Goal: Transaction & Acquisition: Subscribe to service/newsletter

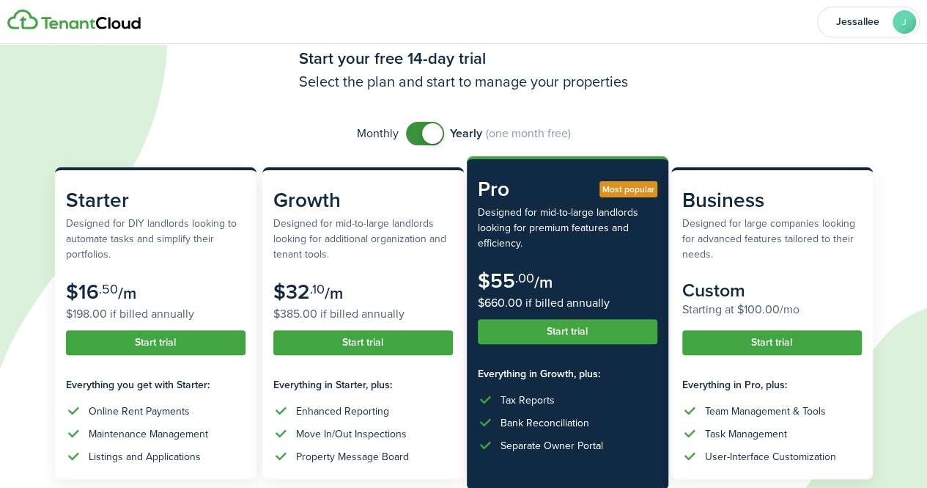
scroll to position [55, 0]
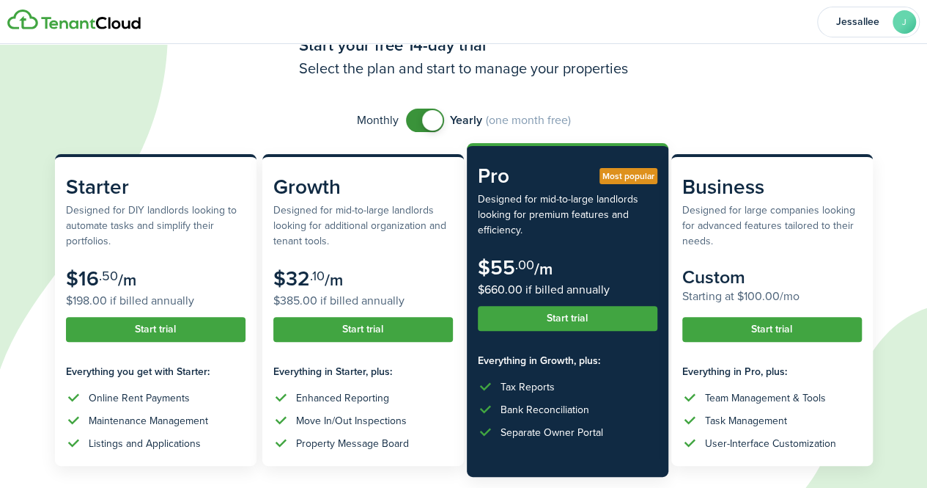
checkbox input "false"
click at [428, 117] on span at bounding box center [432, 120] width 21 height 21
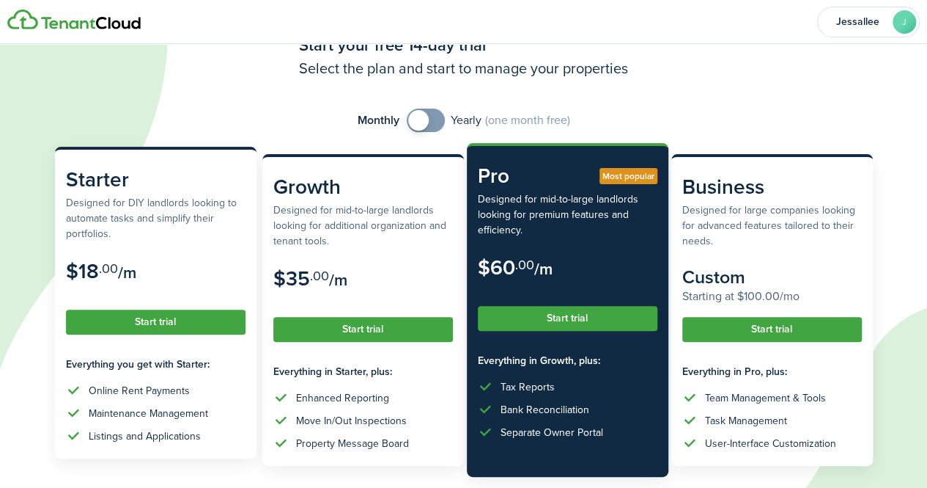
click at [142, 323] on button "Start trial" at bounding box center [156, 321] width 180 height 25
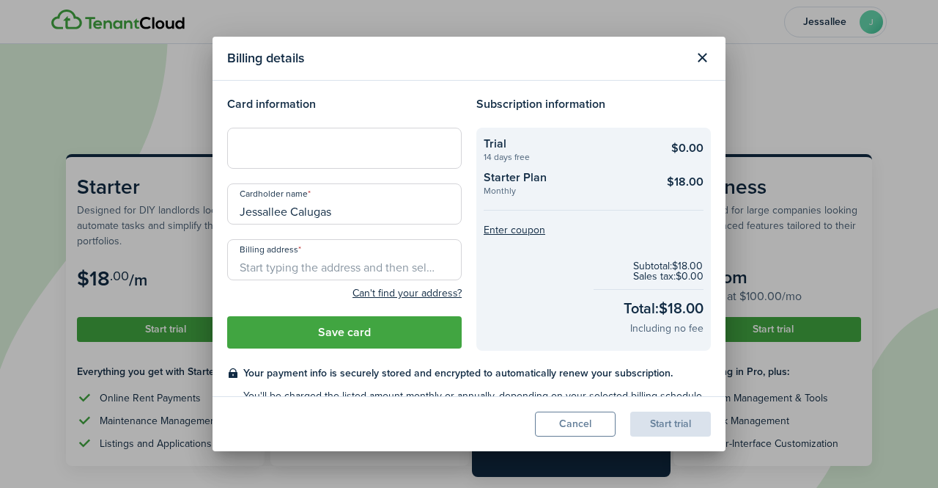
click at [383, 156] on div at bounding box center [344, 148] width 235 height 41
click at [710, 59] on button "Close modal" at bounding box center [702, 57] width 25 height 25
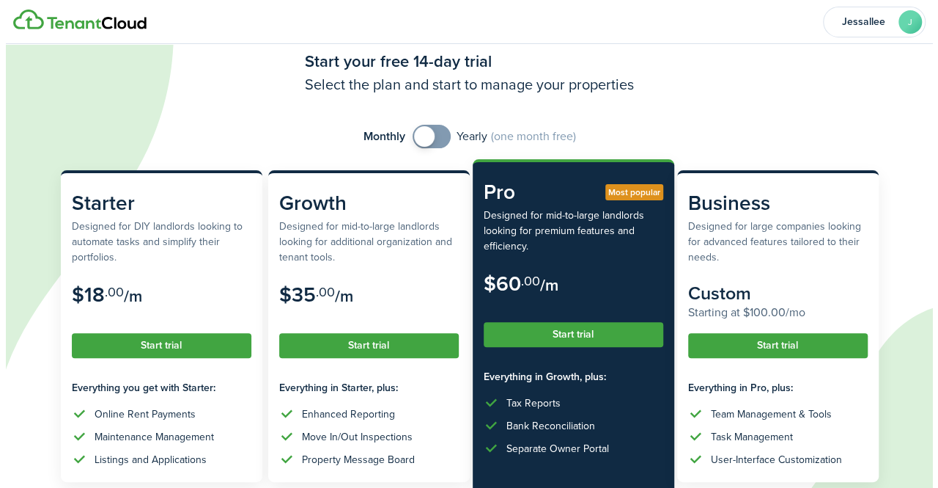
scroll to position [57, 0]
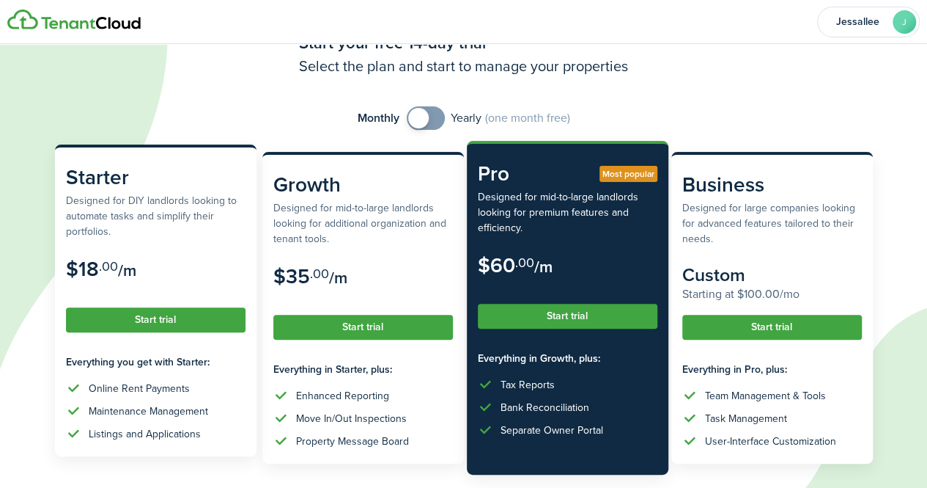
click at [161, 317] on button "Start trial" at bounding box center [156, 319] width 180 height 25
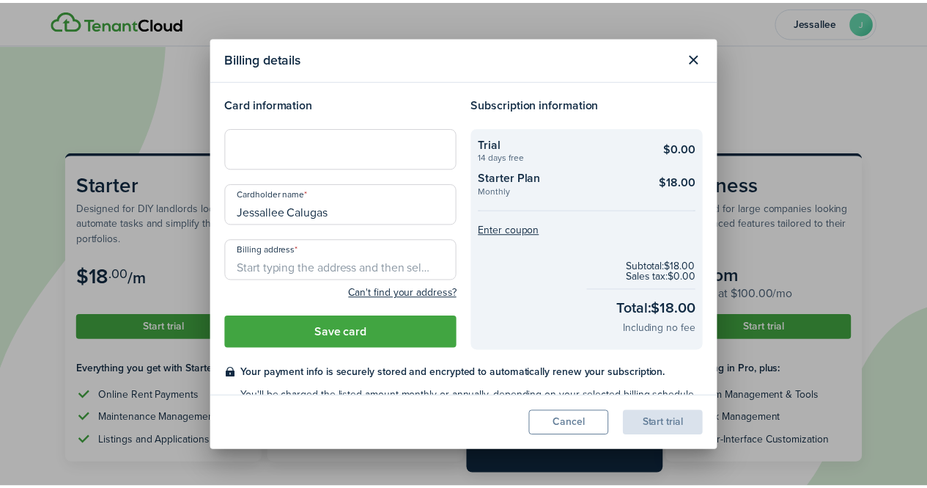
scroll to position [37, 0]
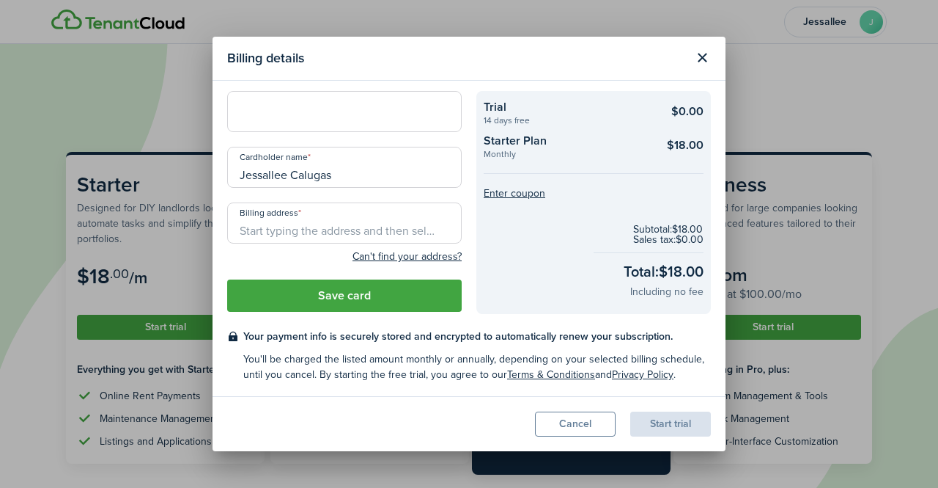
click at [575, 430] on button "Cancel" at bounding box center [575, 423] width 81 height 25
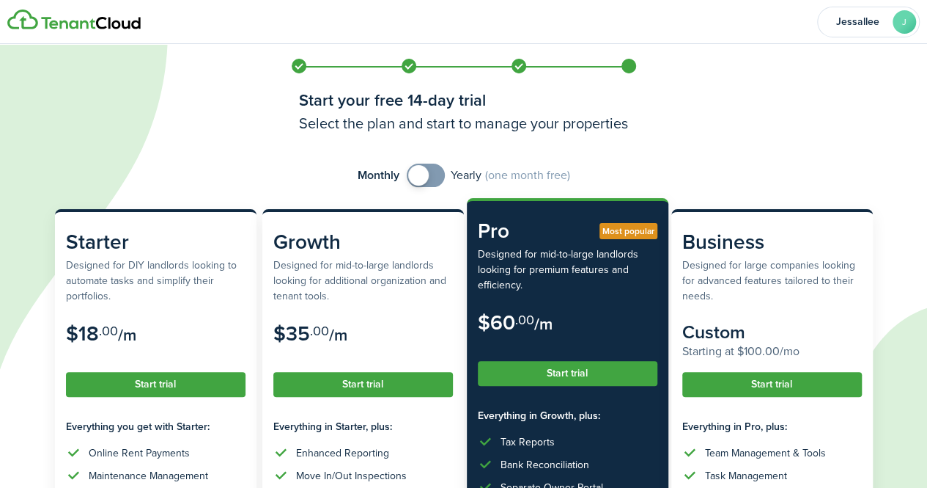
scroll to position [170, 0]
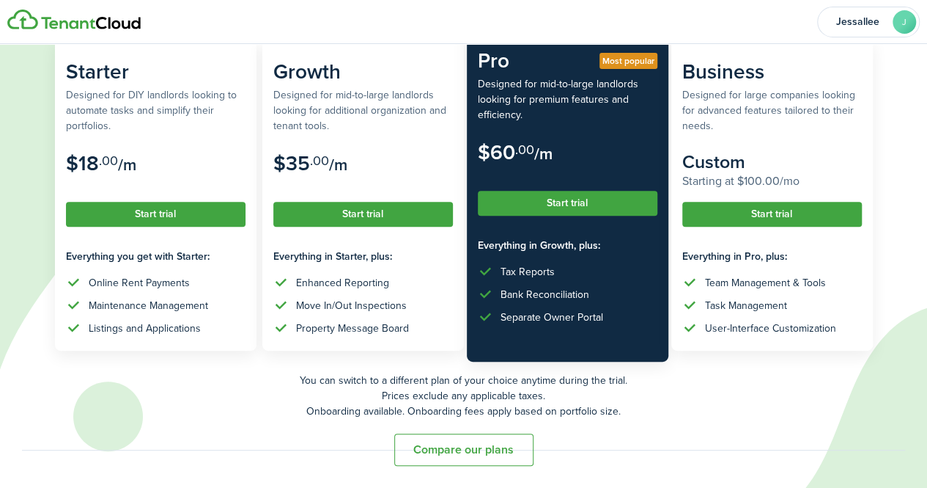
click at [422, 452] on button "Compare our plans" at bounding box center [463, 449] width 139 height 32
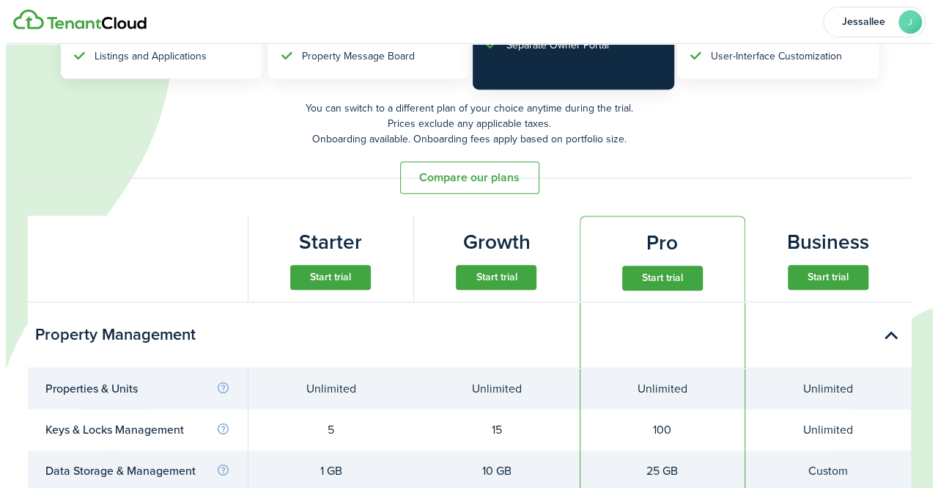
scroll to position [0, 0]
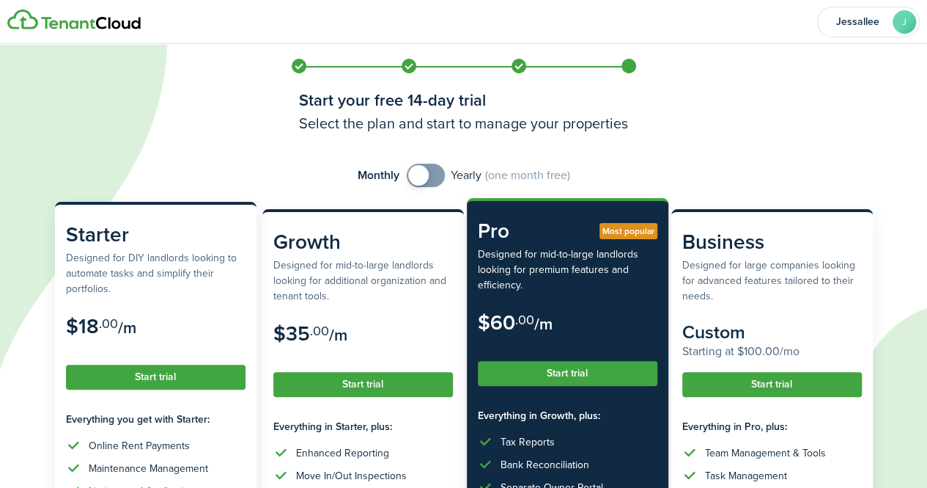
click at [186, 373] on button "Start trial" at bounding box center [156, 376] width 180 height 25
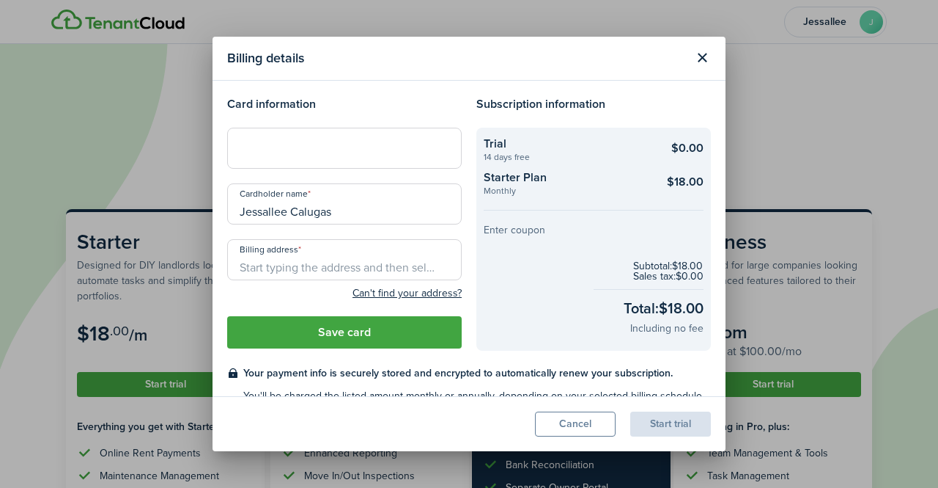
click at [521, 227] on button "Enter coupon" at bounding box center [515, 230] width 62 height 10
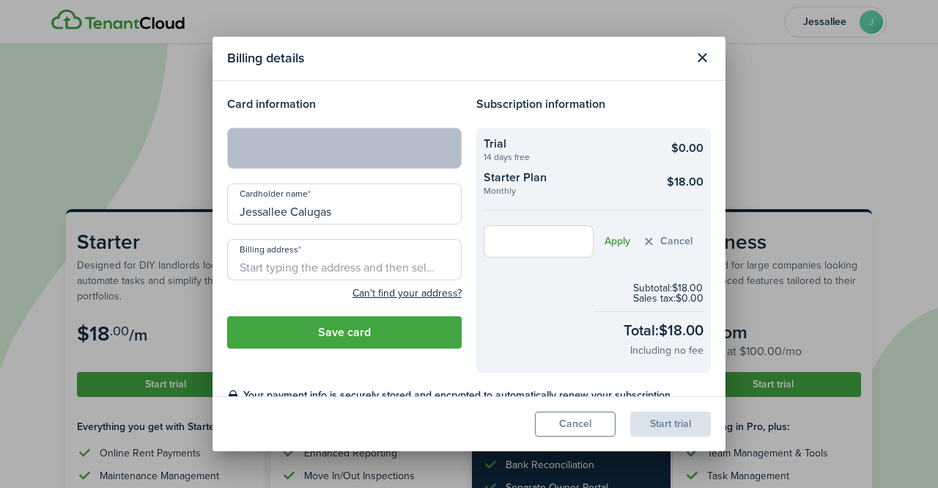
click at [328, 262] on input "Billing address" at bounding box center [344, 259] width 235 height 41
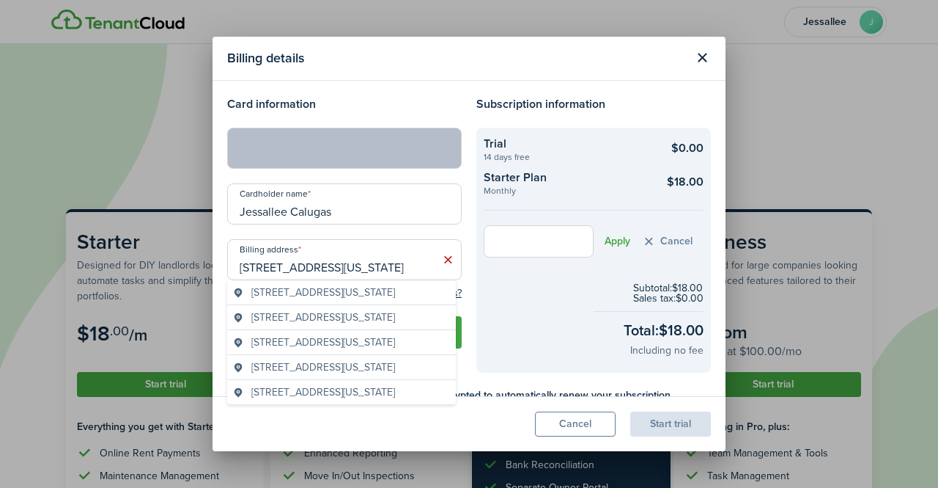
click at [369, 300] on span "[STREET_ADDRESS][US_STATE]" at bounding box center [323, 291] width 144 height 15
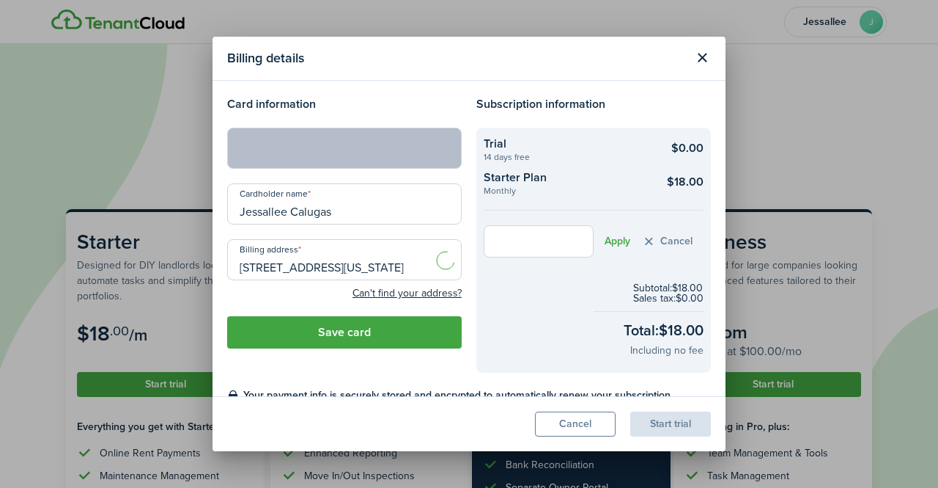
type input "[STREET_ADDRESS][US_STATE]"
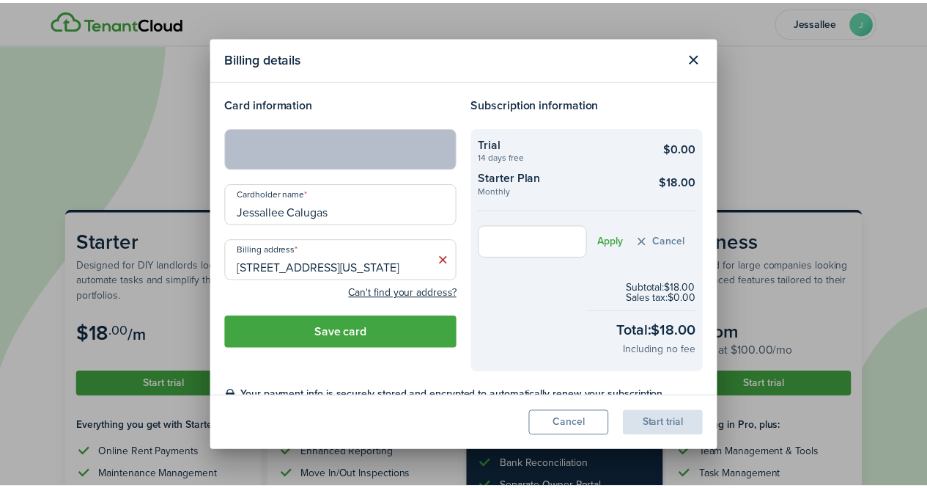
scroll to position [59, 0]
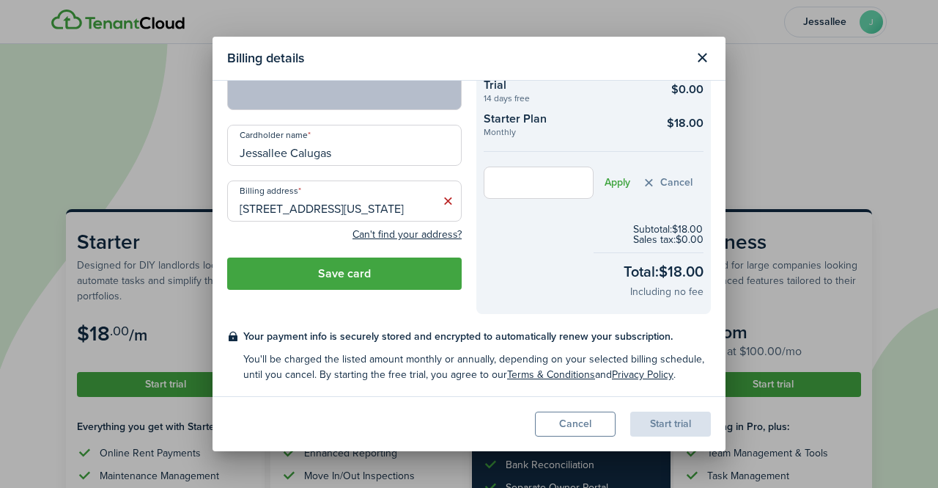
click at [403, 278] on button "Save card" at bounding box center [344, 273] width 235 height 32
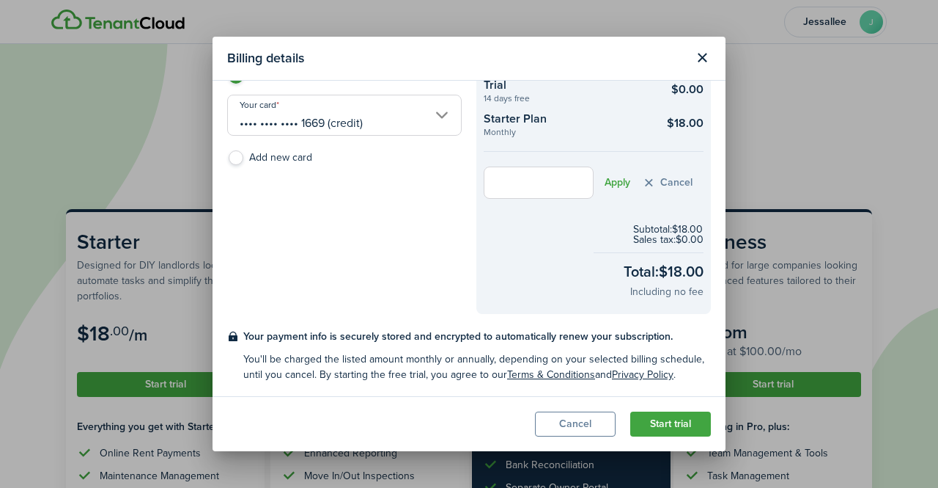
click at [700, 61] on button "Close modal" at bounding box center [702, 57] width 25 height 25
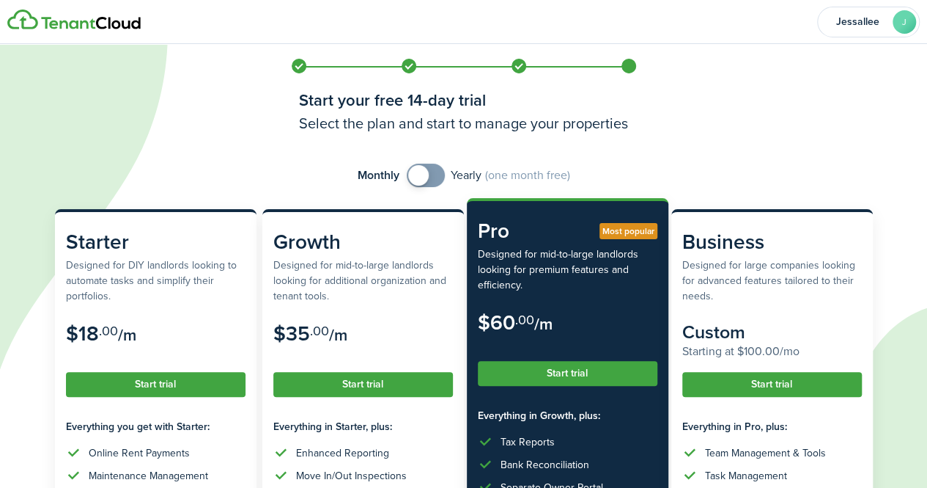
click at [416, 172] on span at bounding box center [418, 175] width 21 height 21
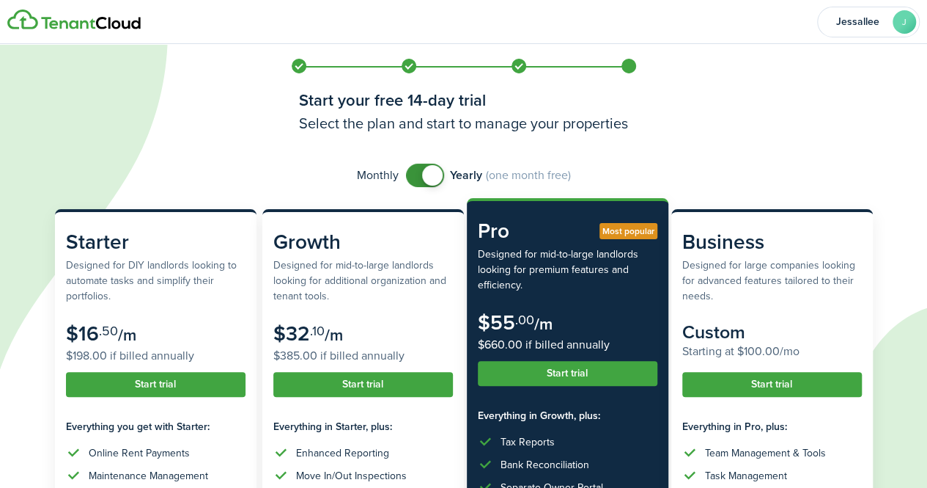
checkbox input "false"
click at [418, 173] on span at bounding box center [425, 175] width 15 height 23
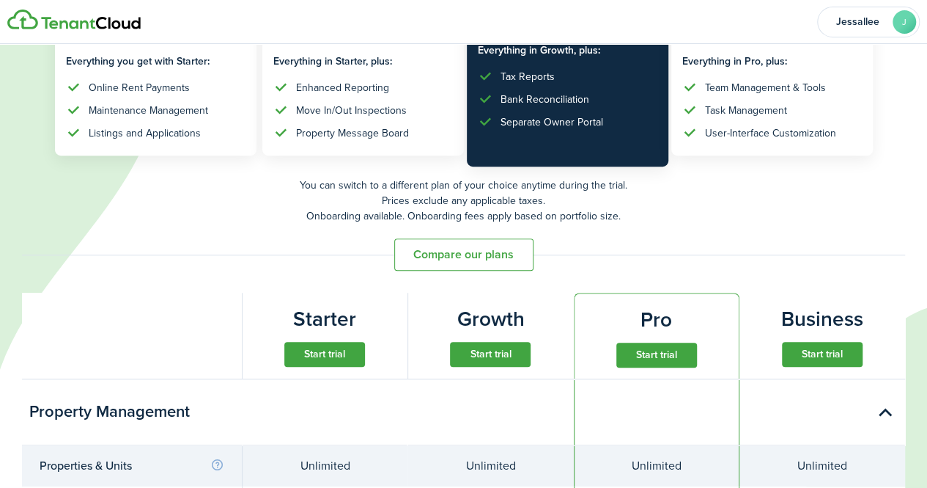
scroll to position [0, 0]
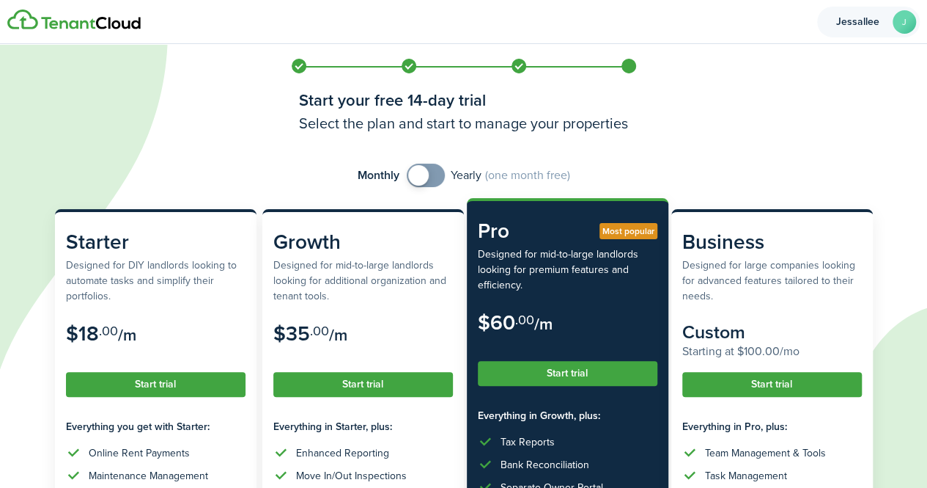
click at [818, 28] on account-user-avatar "Jessallee J" at bounding box center [869, 22] width 103 height 31
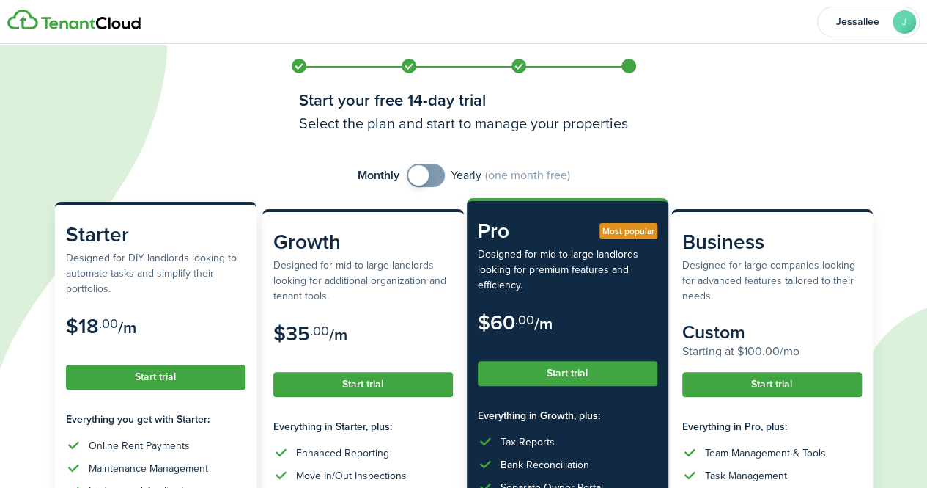
click at [157, 385] on button "Start trial" at bounding box center [156, 376] width 180 height 25
